Goal: Information Seeking & Learning: Learn about a topic

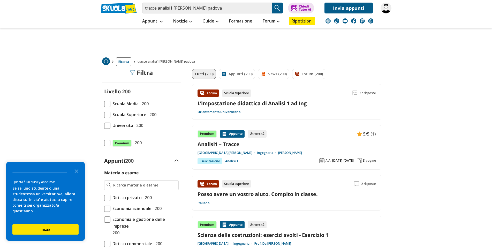
click at [109, 126] on span at bounding box center [107, 125] width 6 height 6
click at [104, 125] on input "Università 200" at bounding box center [104, 125] width 0 height 0
click at [126, 126] on span "Università" at bounding box center [121, 125] width 23 height 7
click at [104, 125] on input "Università 200" at bounding box center [104, 125] width 0 height 0
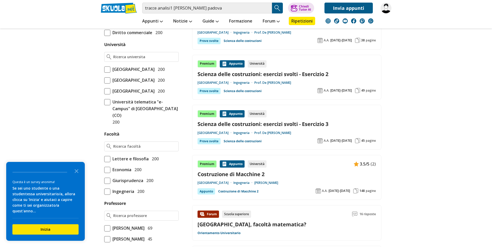
scroll to position [184, 0]
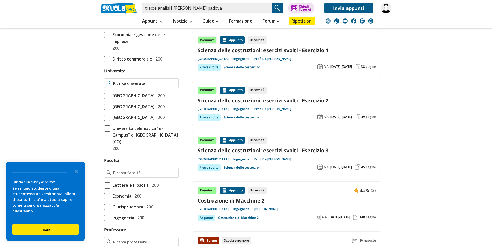
click at [119, 83] on input "Università" at bounding box center [144, 83] width 63 height 5
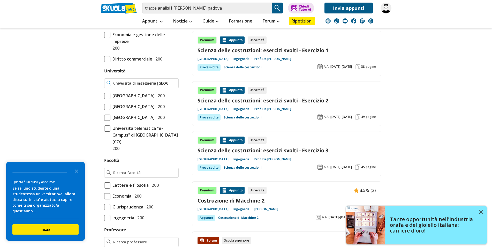
click at [173, 85] on input "universita di ingegneria padova" at bounding box center [144, 83] width 63 height 5
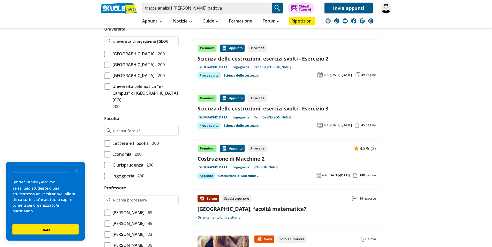
scroll to position [211, 0]
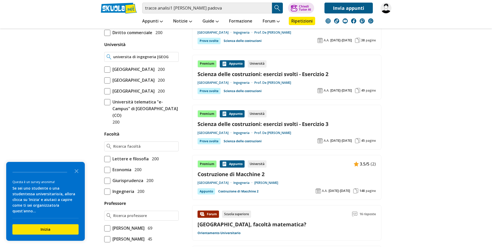
drag, startPoint x: 132, startPoint y: 56, endPoint x: 154, endPoint y: 55, distance: 22.7
click at [154, 55] on input "universita di ingegneria padova" at bounding box center [144, 56] width 63 height 5
click at [153, 57] on input "universita padova" at bounding box center [144, 56] width 63 height 5
drag, startPoint x: 114, startPoint y: 57, endPoint x: 157, endPoint y: 57, distance: 42.4
click at [157, 57] on input "universita padova" at bounding box center [144, 56] width 63 height 5
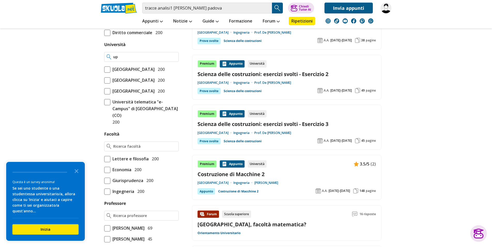
type input "u"
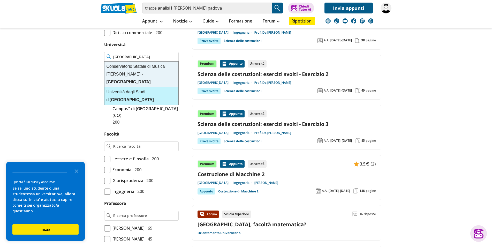
click at [154, 97] on strong "Padova" at bounding box center [132, 99] width 44 height 4
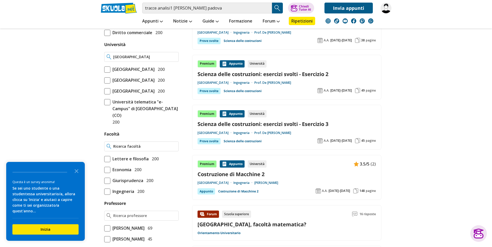
type input "Università degli Studi di Padova"
click at [125, 149] on input "Facoltà" at bounding box center [144, 146] width 63 height 5
type input "i"
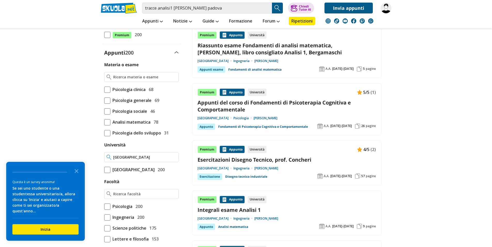
scroll to position [132, 0]
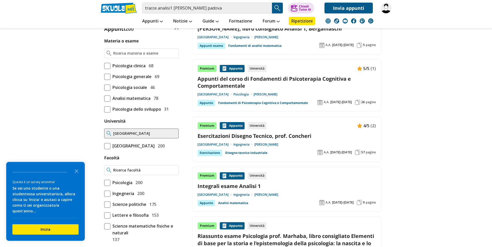
click at [121, 173] on input "Facoltà" at bounding box center [144, 169] width 63 height 5
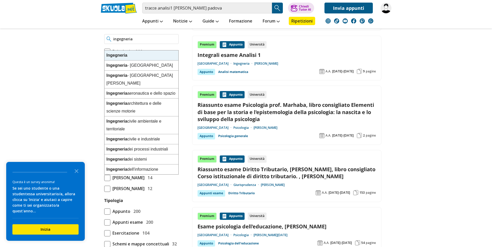
scroll to position [272, 0]
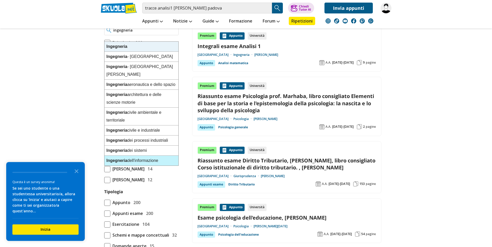
click at [148, 156] on div "Ingegneria dell'informazione" at bounding box center [141, 161] width 74 height 10
type input "Ingegneria dell'informazione"
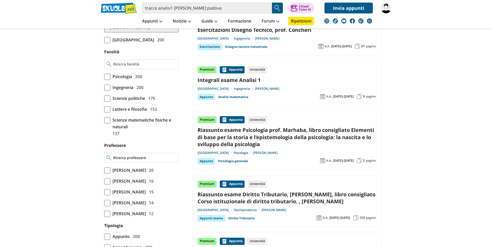
scroll to position [192, 0]
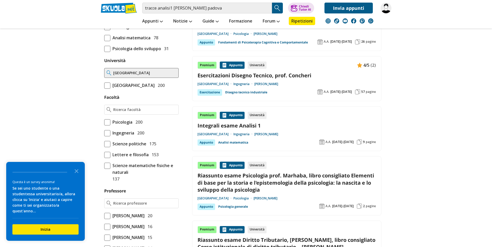
click at [150, 83] on span "[GEOGRAPHIC_DATA]" at bounding box center [132, 85] width 44 height 7
click at [104, 85] on input "Università degli Studi di Padova 200" at bounding box center [104, 85] width 0 height 0
click at [132, 86] on span "[GEOGRAPHIC_DATA]" at bounding box center [132, 85] width 44 height 7
click at [104, 85] on input "Università degli Studi di Padova 200" at bounding box center [104, 85] width 0 height 0
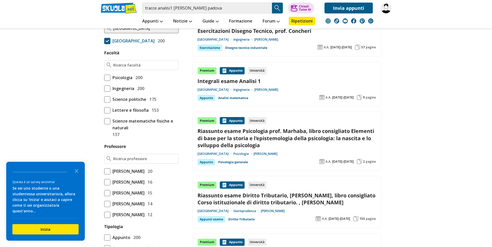
scroll to position [237, 0]
click at [236, 79] on link "Integrali esame Analisi 1" at bounding box center [286, 80] width 178 height 7
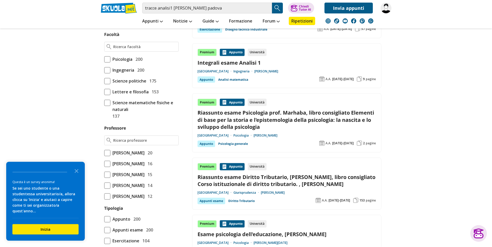
scroll to position [264, 0]
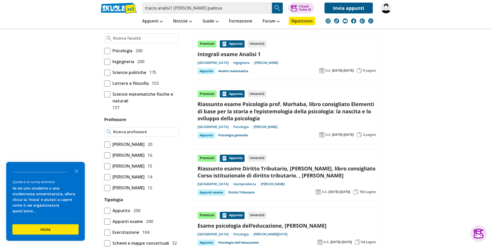
click at [120, 134] on input "Professore" at bounding box center [144, 131] width 63 height 5
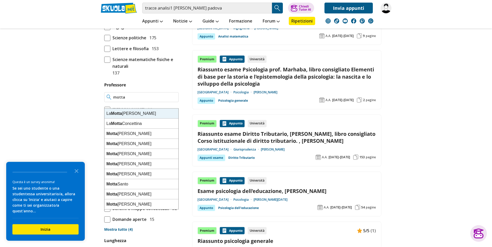
scroll to position [290, 0]
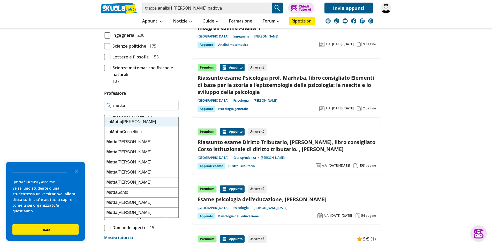
type input "motta"
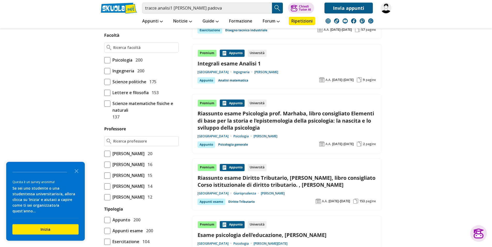
scroll to position [264, 0]
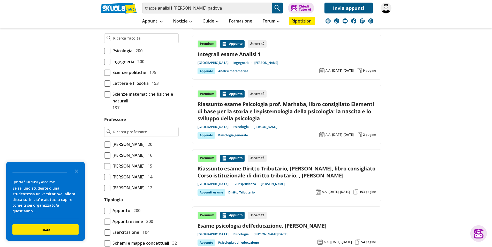
click at [109, 65] on span at bounding box center [107, 62] width 6 height 6
click at [104, 61] on input "Ingegneria 200" at bounding box center [104, 61] width 0 height 0
click at [123, 134] on input "Professore" at bounding box center [144, 131] width 63 height 5
type input "m"
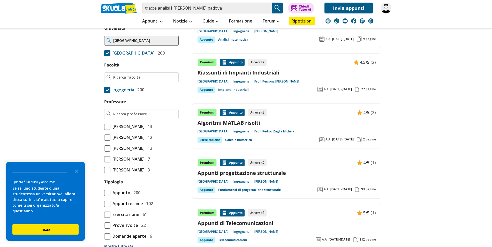
scroll to position [264, 0]
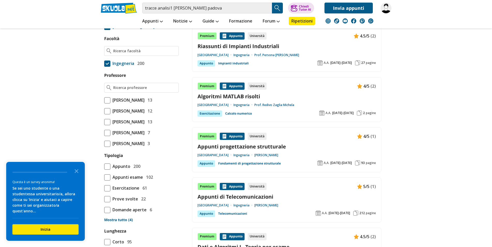
click at [130, 180] on span "Appunti esame" at bounding box center [126, 177] width 33 height 7
click at [104, 177] on input "Appunti esame 102" at bounding box center [104, 177] width 0 height 0
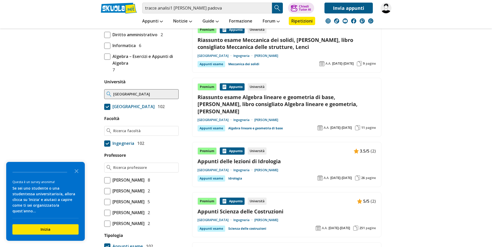
scroll to position [237, 0]
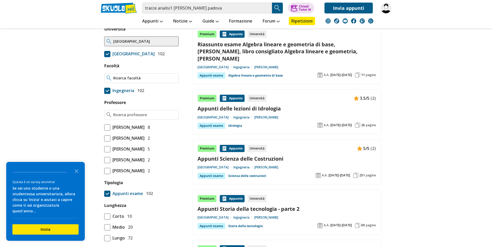
click at [118, 81] on input "Facoltà" at bounding box center [144, 77] width 63 height 5
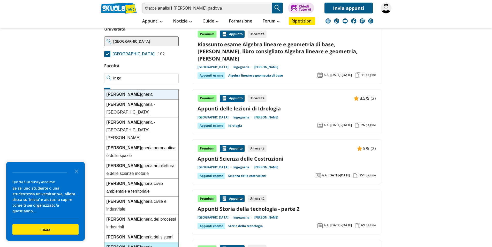
click at [156, 242] on div "[PERSON_NAME] dell'informazione" at bounding box center [141, 251] width 74 height 18
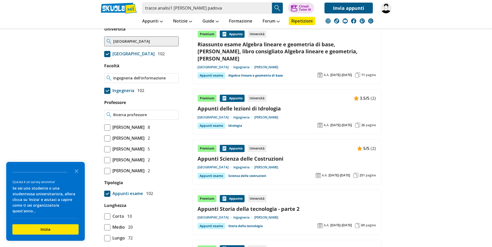
type input "Ingegneria dell'informazione"
click at [127, 117] on input "Professore" at bounding box center [144, 114] width 63 height 5
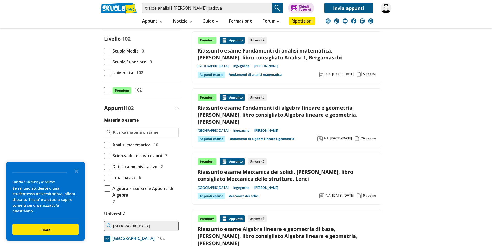
scroll to position [105, 0]
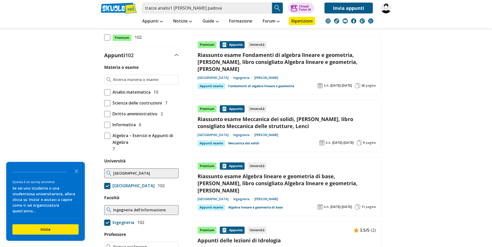
click at [135, 123] on span "Informatica" at bounding box center [122, 124] width 25 height 7
click at [104, 125] on input "Informatica 6" at bounding box center [104, 125] width 0 height 0
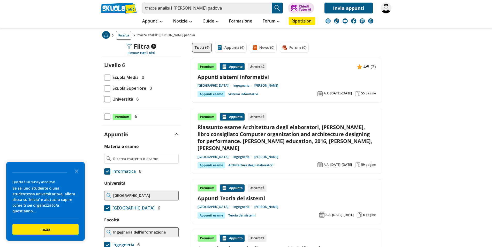
scroll to position [53, 0]
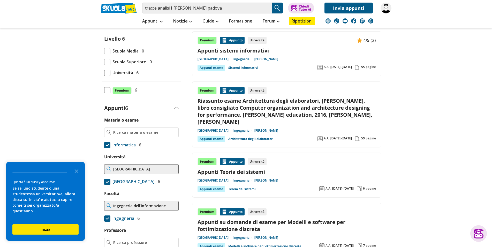
click at [215, 140] on div "Appunti esame" at bounding box center [211, 139] width 28 height 6
click at [119, 132] on input "Materia o esame" at bounding box center [144, 132] width 63 height 5
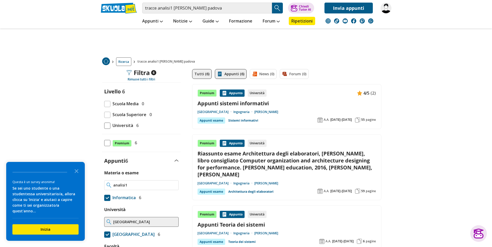
type input "analisi1"
click at [231, 73] on link "Appunti (6)" at bounding box center [231, 74] width 32 height 10
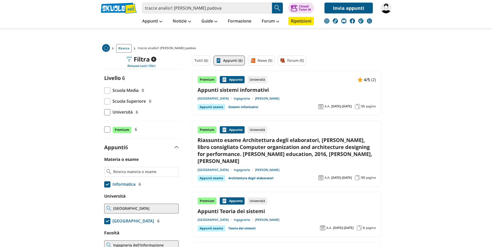
scroll to position [26, 0]
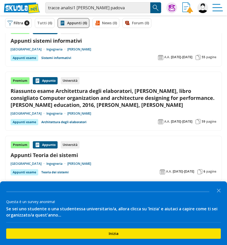
click at [28, 122] on div "Appunti esame" at bounding box center [25, 122] width 28 height 6
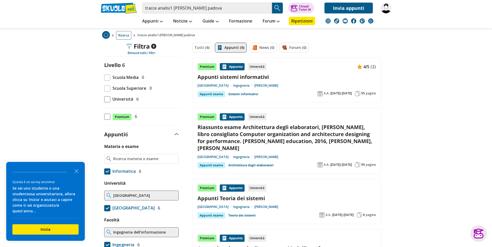
scroll to position [0, 0]
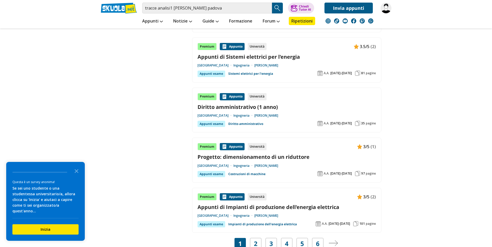
scroll to position [975, 0]
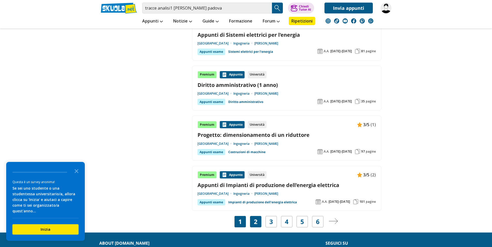
click at [258, 216] on div "2" at bounding box center [255, 221] width 11 height 11
click at [75, 176] on icon "Close the survey" at bounding box center [76, 170] width 10 height 10
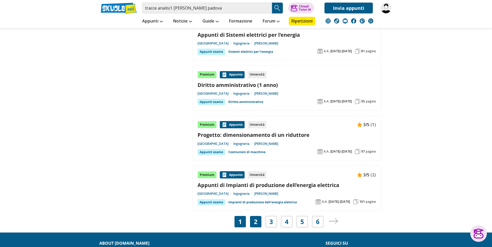
click at [257, 218] on link "2" at bounding box center [256, 221] width 4 height 7
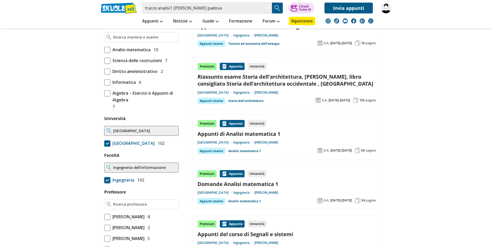
scroll to position [158, 0]
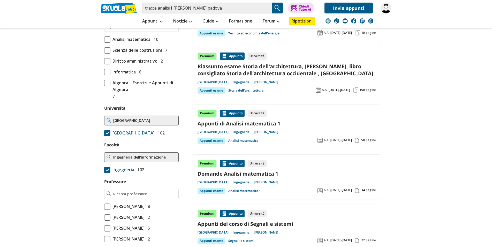
click at [253, 141] on link "Analisi matematica 1" at bounding box center [244, 140] width 33 height 6
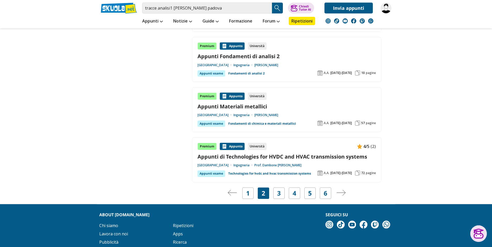
scroll to position [949, 0]
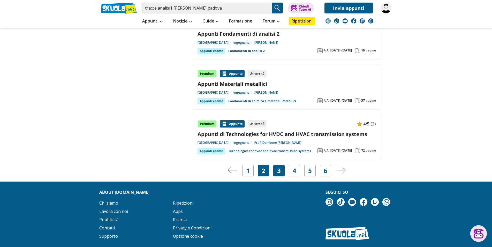
click at [281, 171] on div "3" at bounding box center [278, 170] width 11 height 11
click at [280, 170] on link "3" at bounding box center [279, 170] width 4 height 7
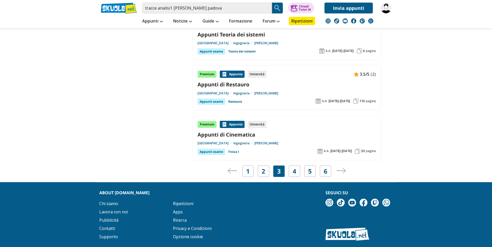
scroll to position [922, 0]
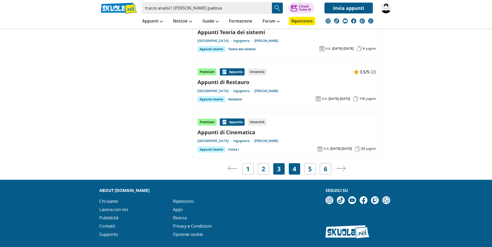
click at [296, 167] on div "4" at bounding box center [294, 168] width 11 height 11
click at [295, 170] on link "4" at bounding box center [294, 168] width 4 height 7
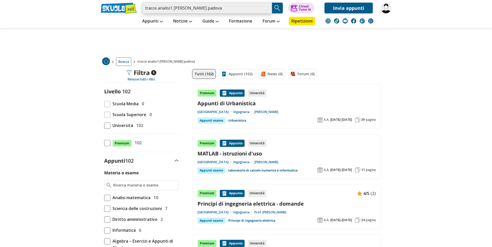
drag, startPoint x: 173, startPoint y: 8, endPoint x: 85, endPoint y: 12, distance: 87.4
click at [142, 12] on input "tracce analisi1 [PERSON_NAME] padova" at bounding box center [207, 8] width 130 height 11
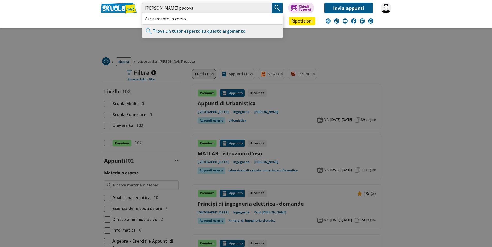
type input "[PERSON_NAME] padova"
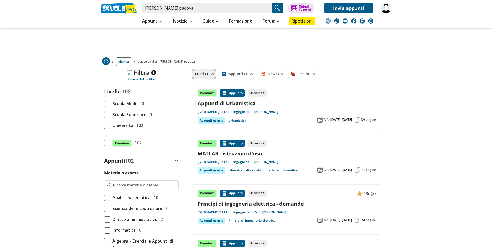
click at [275, 8] on img "Search Button" at bounding box center [277, 8] width 8 height 8
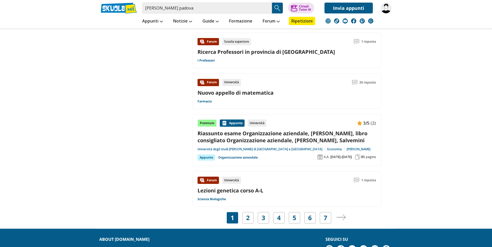
scroll to position [764, 0]
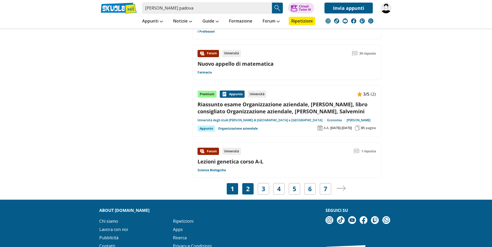
click at [246, 188] on div "2" at bounding box center [247, 188] width 11 height 11
click at [248, 190] on link "2" at bounding box center [248, 188] width 4 height 7
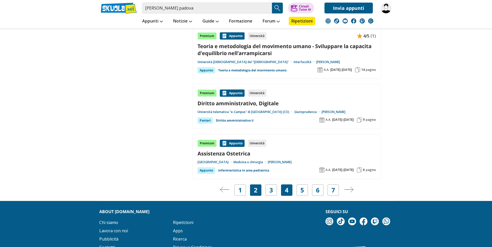
scroll to position [817, 0]
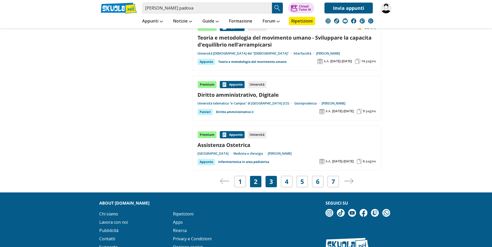
click at [272, 182] on link "3" at bounding box center [271, 181] width 4 height 7
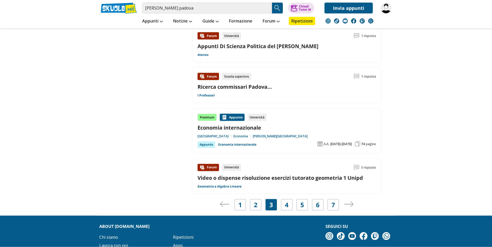
scroll to position [764, 0]
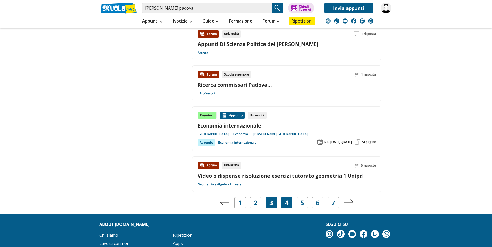
click at [286, 199] on link "4" at bounding box center [287, 202] width 4 height 7
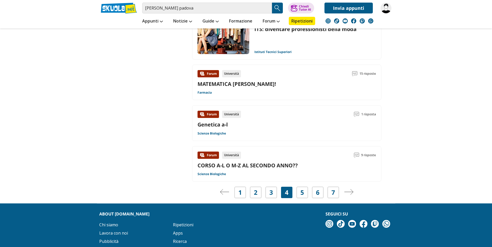
scroll to position [791, 0]
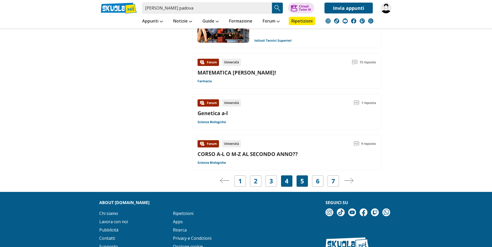
click at [304, 181] on div "5" at bounding box center [301, 180] width 11 height 11
click at [154, 8] on input "[PERSON_NAME] padova" at bounding box center [207, 8] width 130 height 11
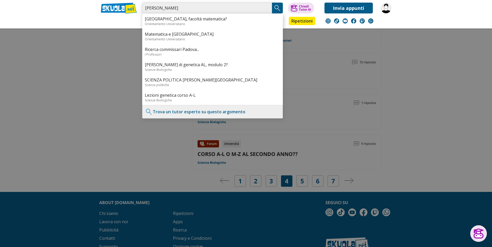
type input "[PERSON_NAME]"
click at [279, 9] on img "Search Button" at bounding box center [277, 8] width 8 height 8
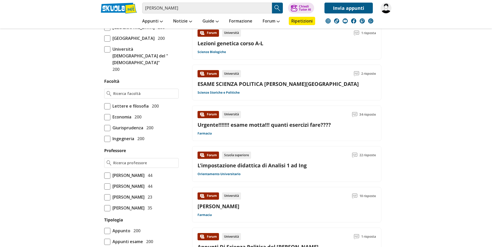
scroll to position [290, 0]
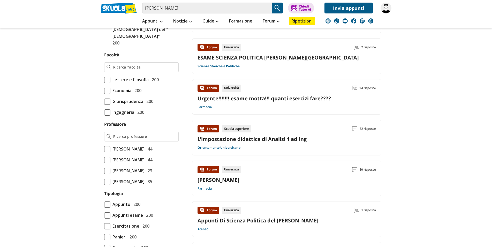
click at [127, 115] on span "Ingegneria" at bounding box center [122, 112] width 24 height 7
click at [104, 112] on input "Ingegneria 200" at bounding box center [104, 112] width 0 height 0
drag, startPoint x: 129, startPoint y: 155, endPoint x: 132, endPoint y: 155, distance: 3.4
click at [129, 139] on input "Professore" at bounding box center [144, 136] width 63 height 5
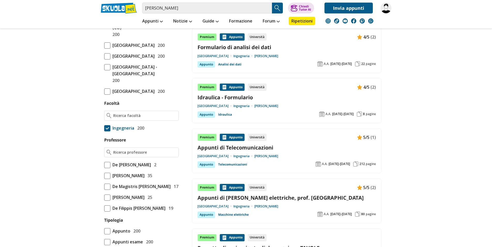
scroll to position [290, 0]
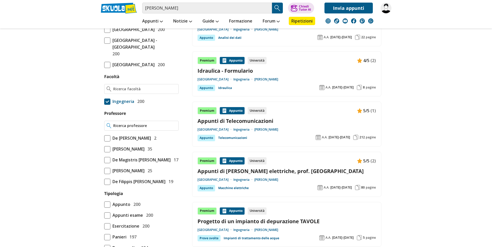
click at [121, 128] on input "Professore" at bounding box center [144, 125] width 63 height 5
click at [120, 155] on strong "Monica" at bounding box center [136, 155] width 35 height 4
type input "[PERSON_NAME]"
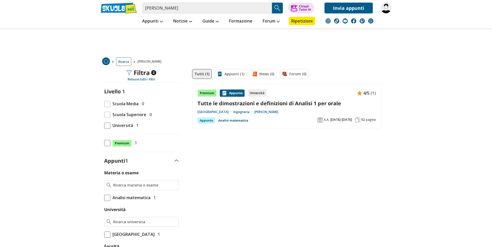
click at [266, 102] on link "Tutte le dimostrazioni e definizioni di Analisi 1 per orale" at bounding box center [286, 103] width 178 height 7
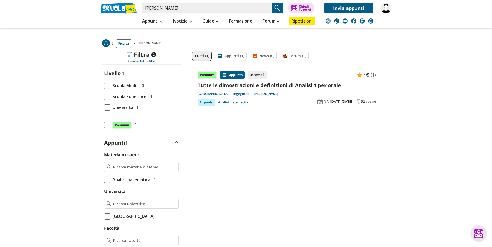
scroll to position [26, 0]
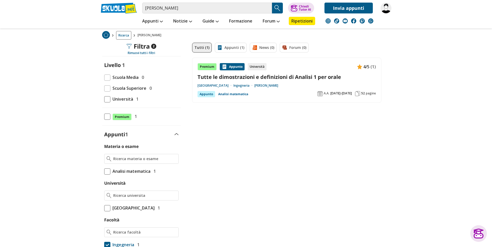
click at [238, 94] on link "Analisi matematica" at bounding box center [233, 94] width 30 height 6
click at [208, 93] on div "Appunto" at bounding box center [206, 94] width 18 height 6
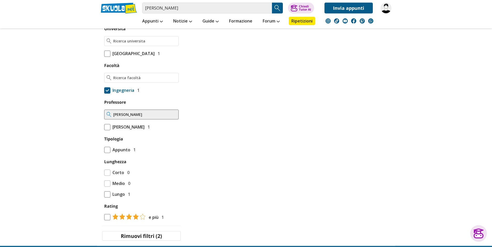
scroll to position [184, 0]
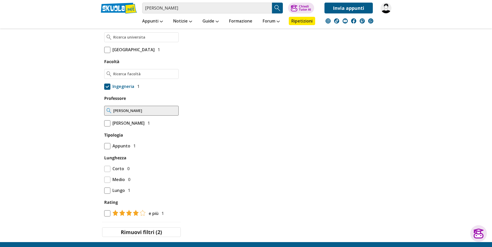
click at [126, 126] on span "[PERSON_NAME]" at bounding box center [127, 123] width 34 height 7
click at [104, 123] on input "Motta Monica 1" at bounding box center [104, 123] width 0 height 0
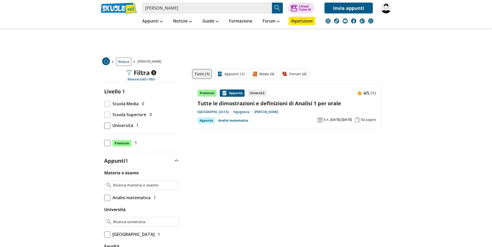
click at [260, 104] on link "Tutte le dimostrazioni e definizioni di Analisi 1 per orale" at bounding box center [286, 103] width 178 height 7
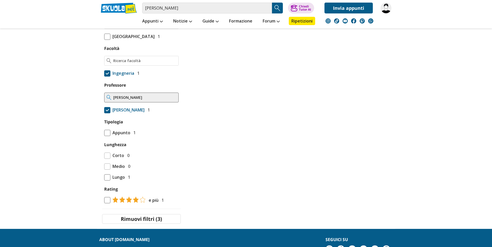
scroll to position [184, 0]
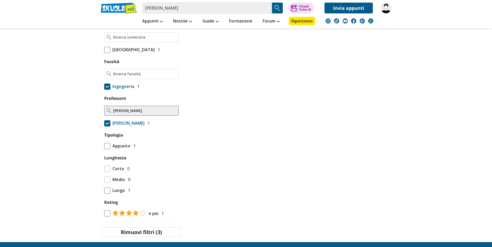
click at [124, 149] on span "Appunto" at bounding box center [120, 145] width 20 height 7
click at [104, 146] on input "Appunto 1" at bounding box center [104, 146] width 0 height 0
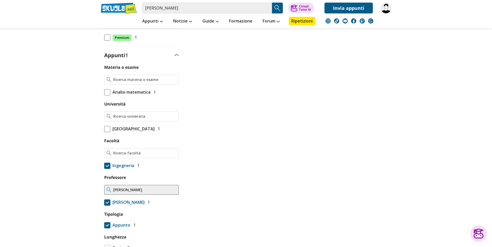
scroll to position [0, 0]
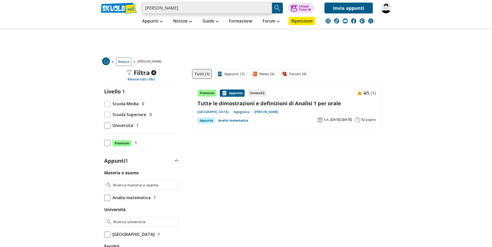
drag, startPoint x: 204, startPoint y: 9, endPoint x: 134, endPoint y: 7, distance: 69.8
click at [142, 7] on input "[PERSON_NAME]" at bounding box center [207, 8] width 130 height 11
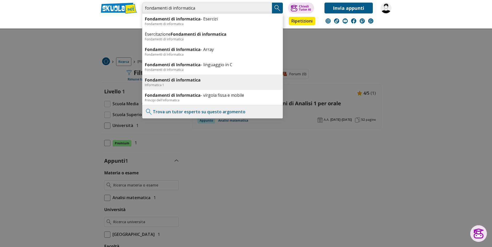
type input "fondamenti di informatica"
click at [191, 82] on b "Fondamenti di informatica" at bounding box center [173, 80] width 56 height 6
